Goal: Transaction & Acquisition: Purchase product/service

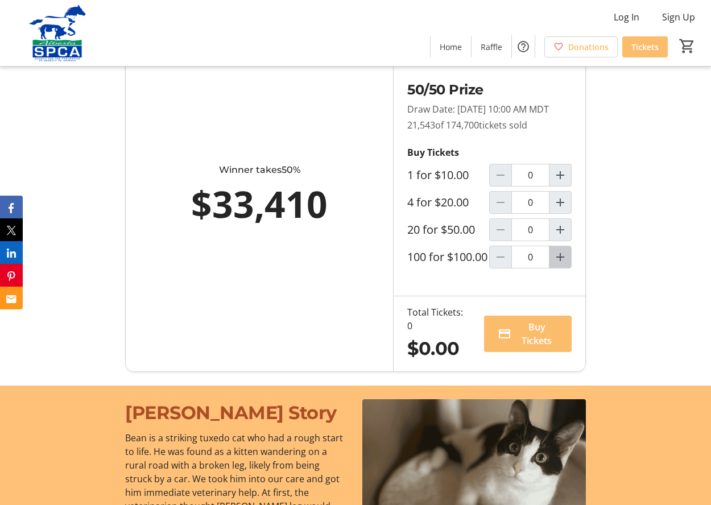
scroll to position [810, 1]
click at [560, 264] on mat-icon "Increment by one" at bounding box center [561, 257] width 14 height 14
type input "1"
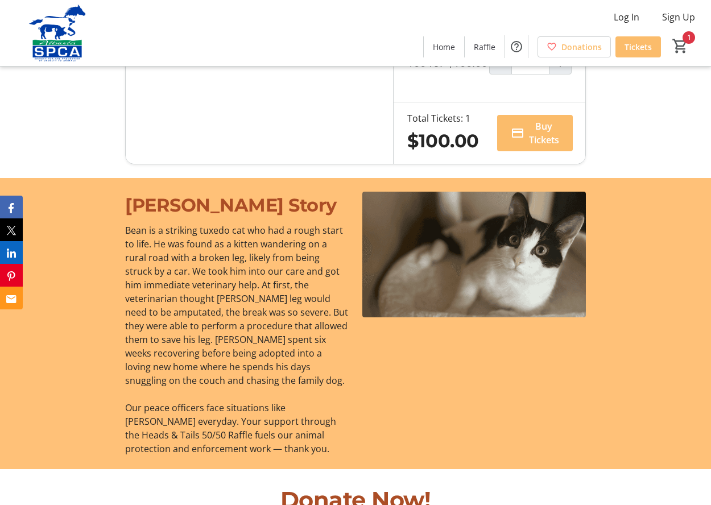
scroll to position [1014, 0]
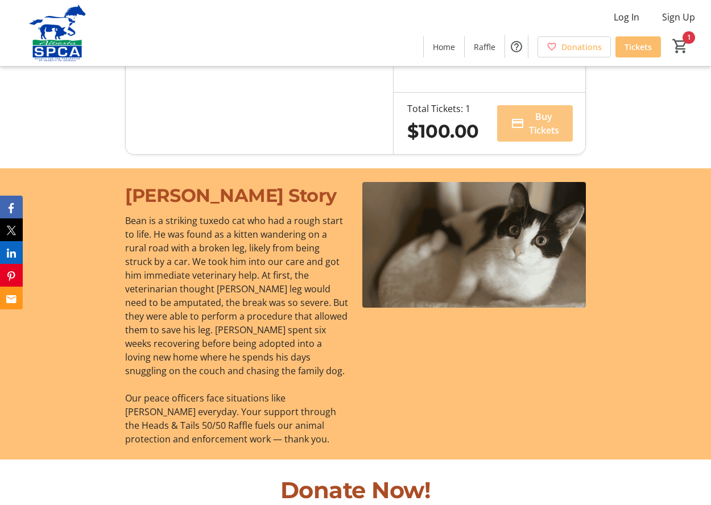
click at [529, 137] on span "Buy Tickets" at bounding box center [544, 123] width 30 height 27
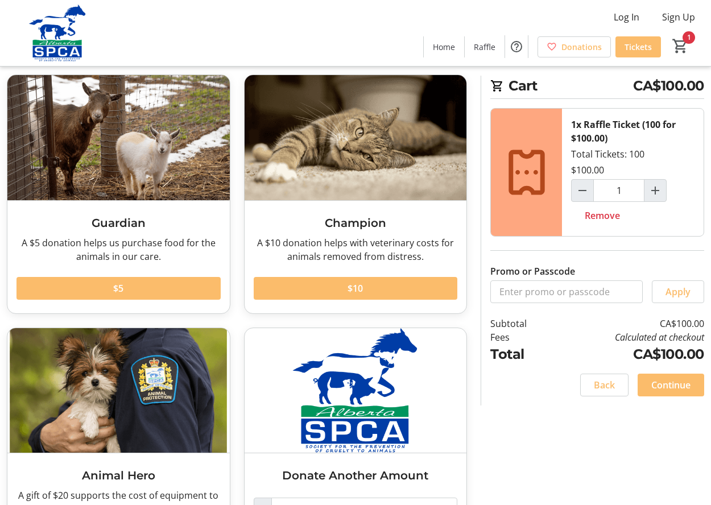
scroll to position [45, 0]
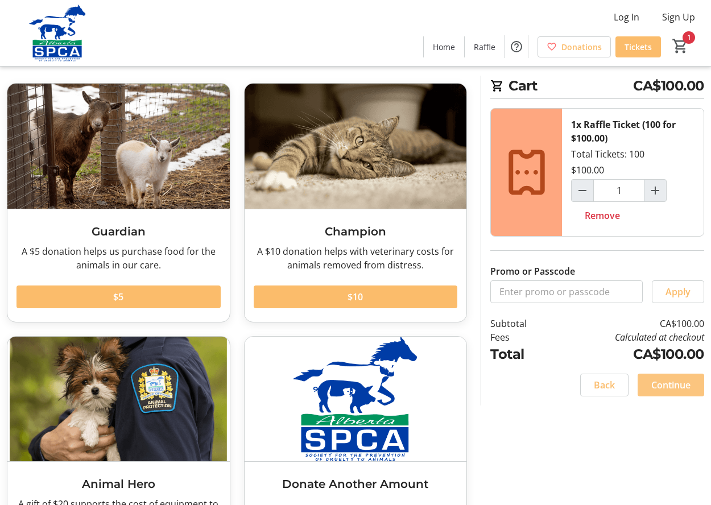
click at [681, 389] on span "Continue" at bounding box center [671, 385] width 39 height 14
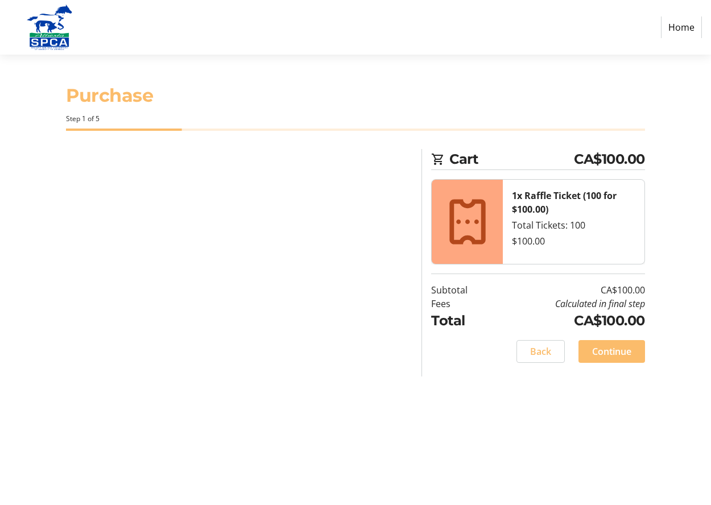
select select "CA"
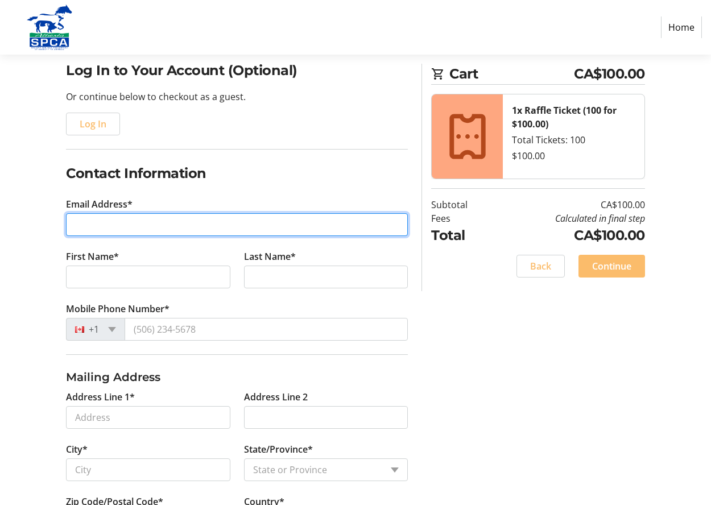
scroll to position [91, 0]
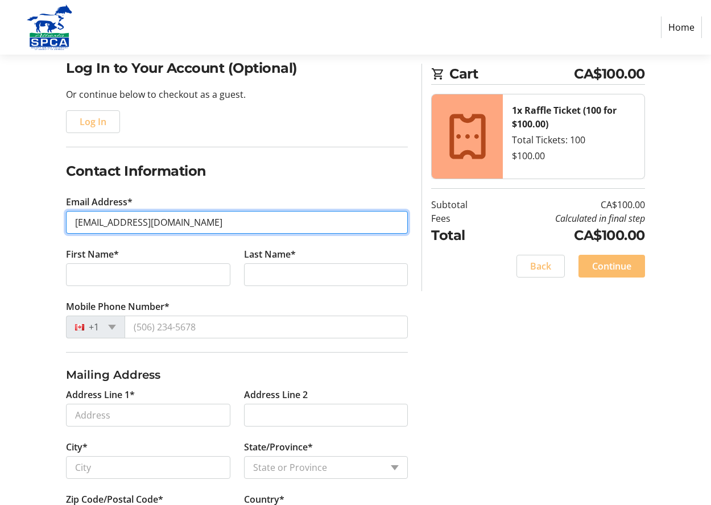
type input "[EMAIL_ADDRESS][DOMAIN_NAME]"
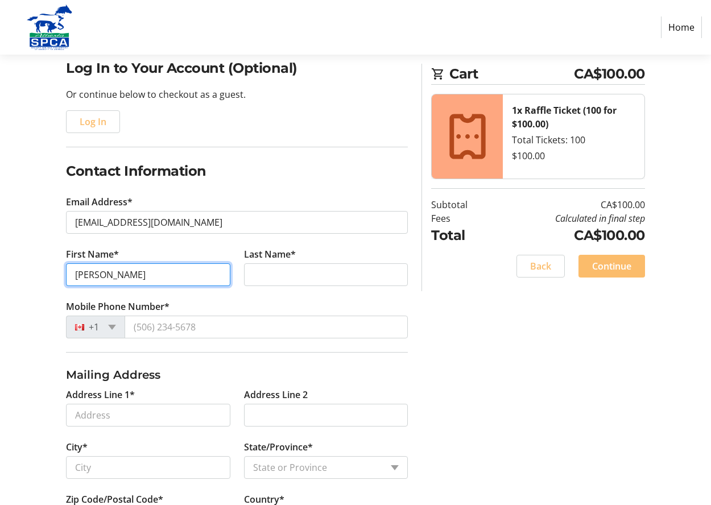
type input "[PERSON_NAME]"
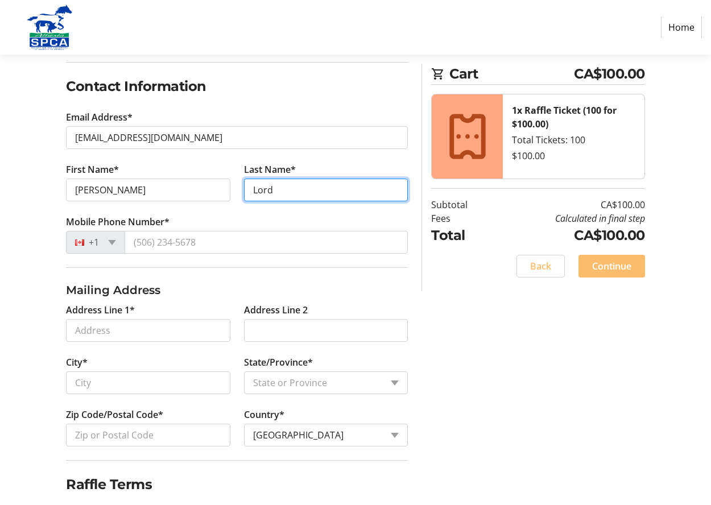
scroll to position [177, 0]
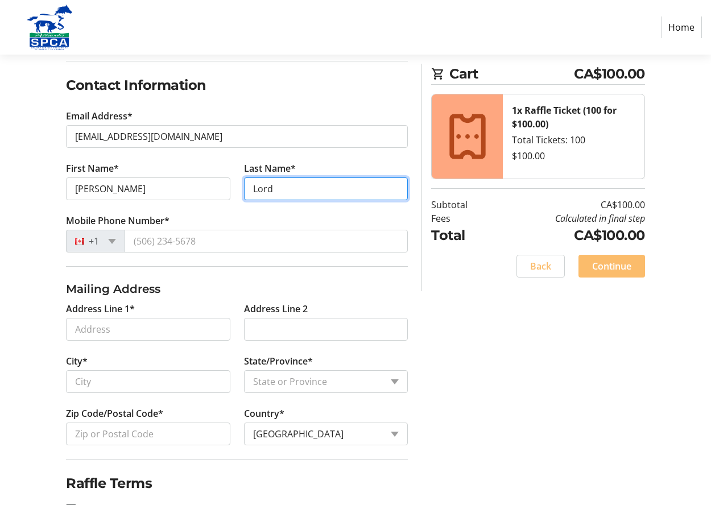
type input "Lord"
click at [174, 280] on fieldset "Mailing Address Address Line 1* Address Line 2 City* State/Province* State or P…" at bounding box center [237, 362] width 342 height 193
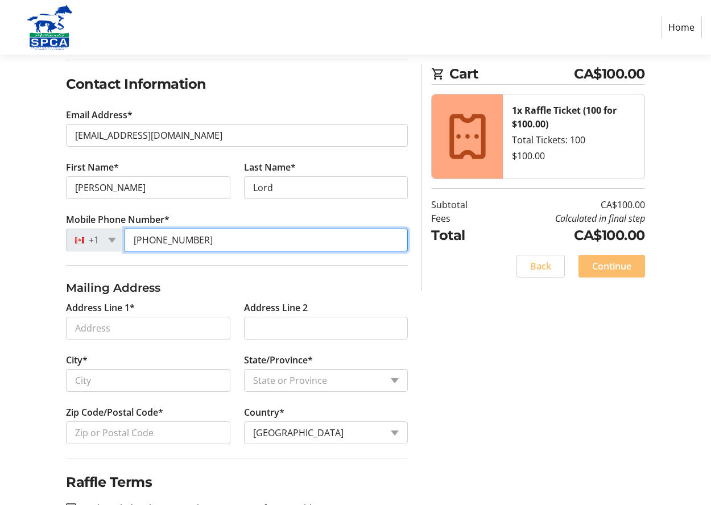
scroll to position [182, 1]
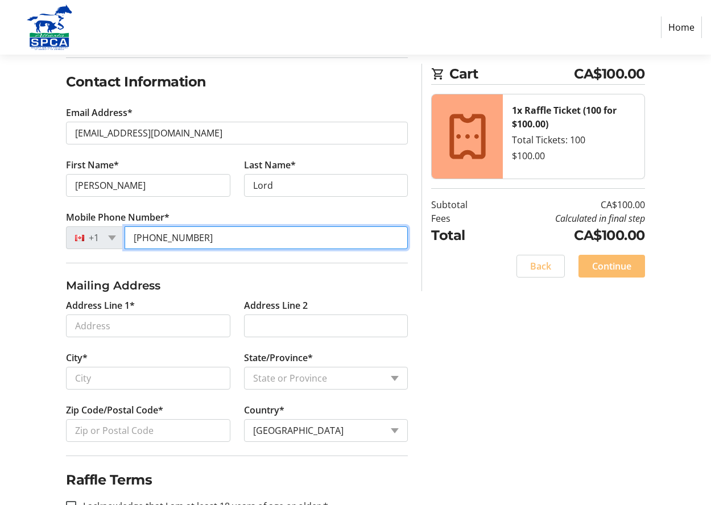
type input "[PHONE_NUMBER]"
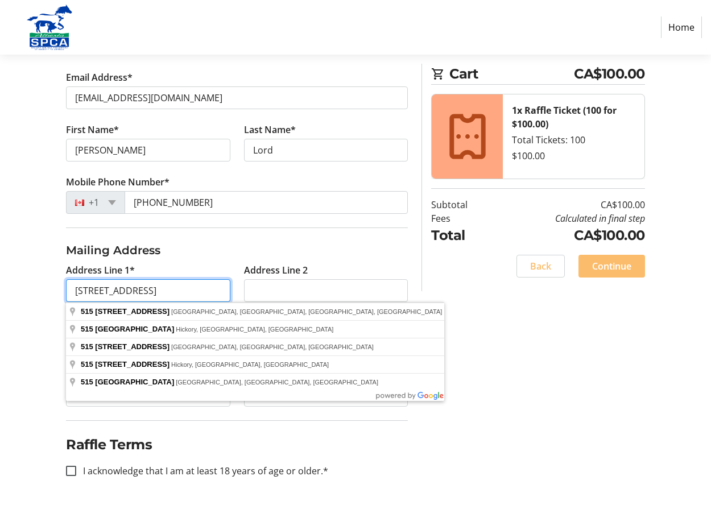
scroll to position [216, 0]
type input "[STREET_ADDRESS]"
click at [52, 318] on div "Log In to Your Account (Optional) Or continue below to checkout as a guest. Log…" at bounding box center [355, 219] width 711 height 572
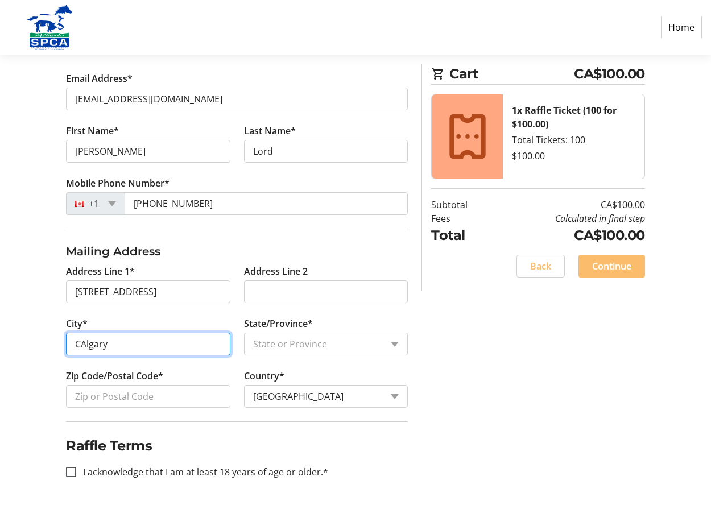
scroll to position [215, 1]
type input "CAlgary"
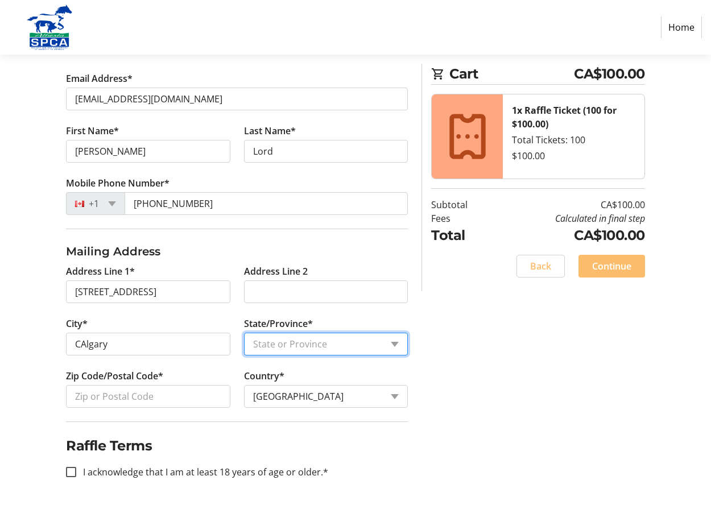
scroll to position [215, 0]
select select "AB"
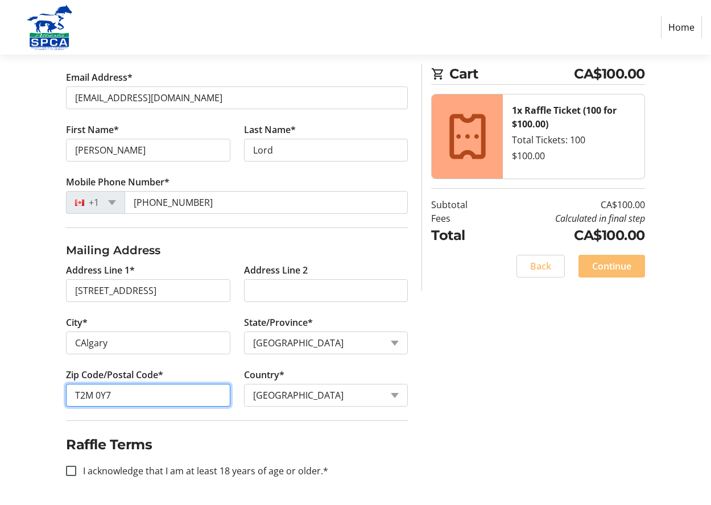
scroll to position [216, 0]
type input "T2M 0Y7"
click at [74, 471] on input "I acknowledge that I am at least 18 years of age or older.*" at bounding box center [71, 471] width 10 height 10
checkbox input "true"
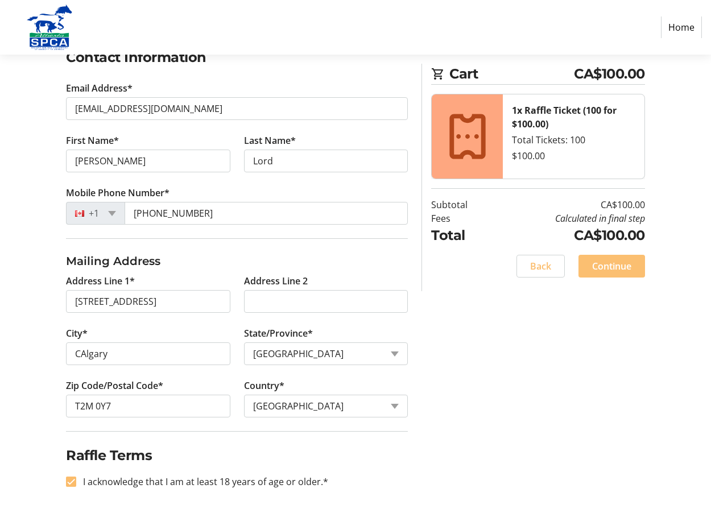
scroll to position [206, 1]
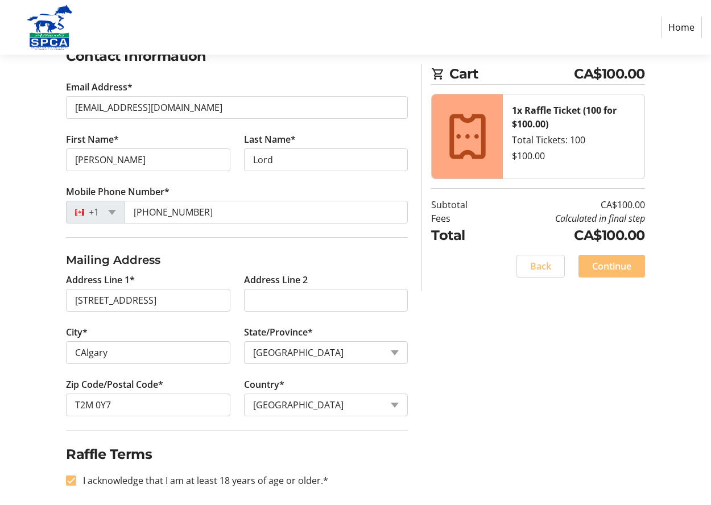
click at [604, 269] on span "Continue" at bounding box center [611, 266] width 39 height 14
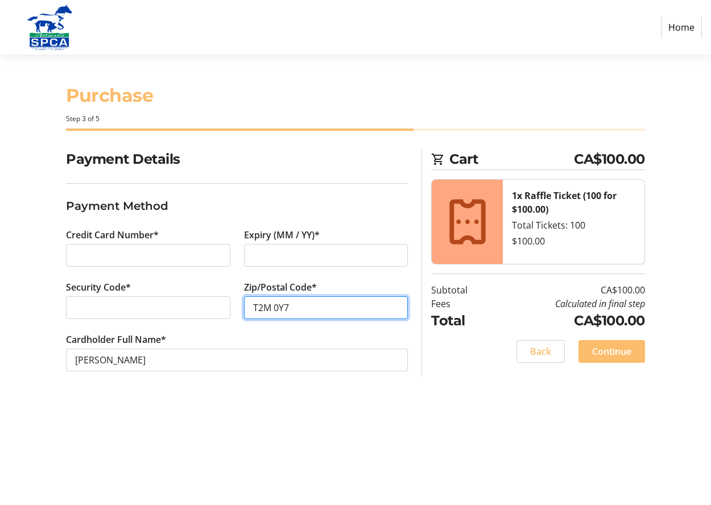
type input "T2M 0Y7"
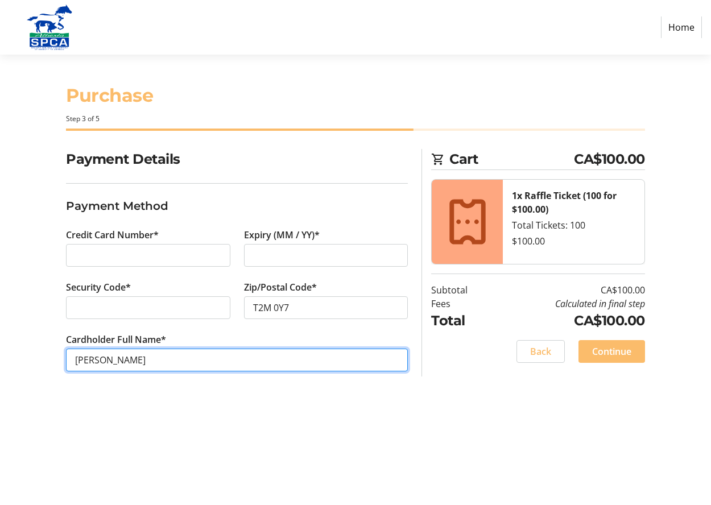
click at [109, 361] on input "[PERSON_NAME]" at bounding box center [237, 360] width 342 height 23
type input "[PERSON_NAME]"
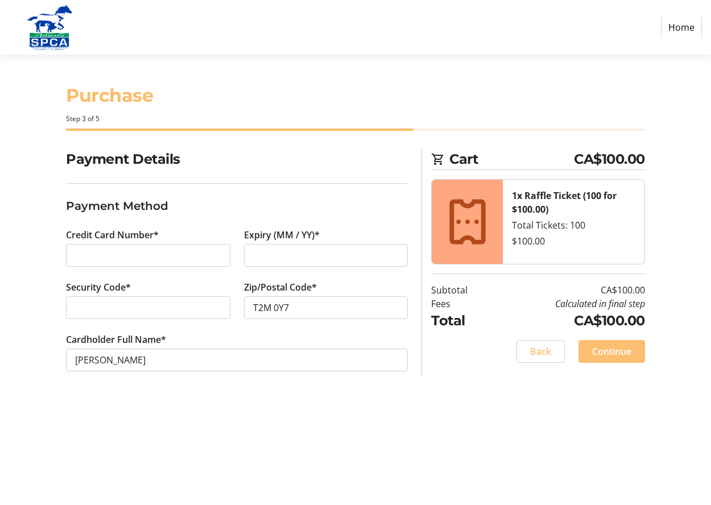
click at [615, 348] on span "Continue" at bounding box center [611, 352] width 39 height 14
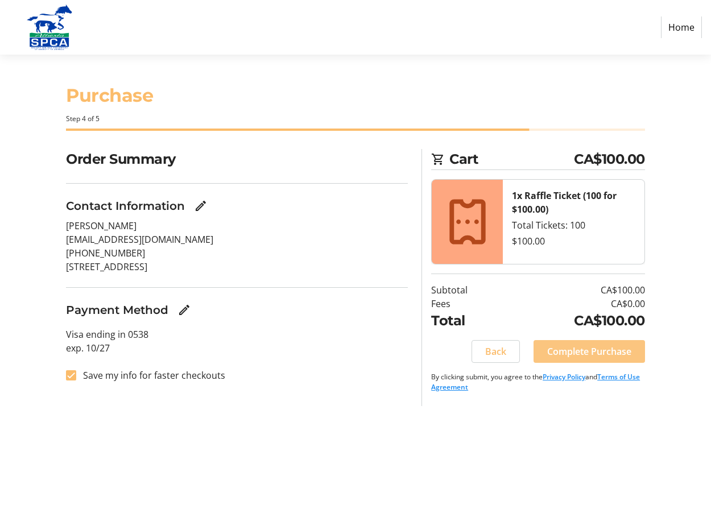
click at [584, 349] on span "Complete Purchase" at bounding box center [589, 352] width 84 height 14
